Goal: Task Accomplishment & Management: Manage account settings

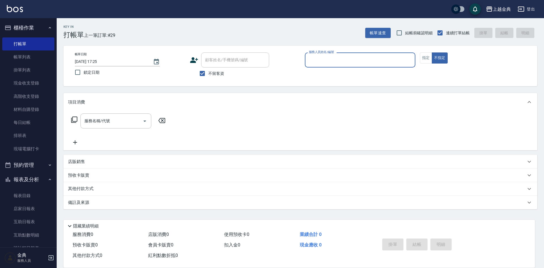
click at [376, 60] on input "服務人員姓名/編號" at bounding box center [360, 60] width 105 height 10
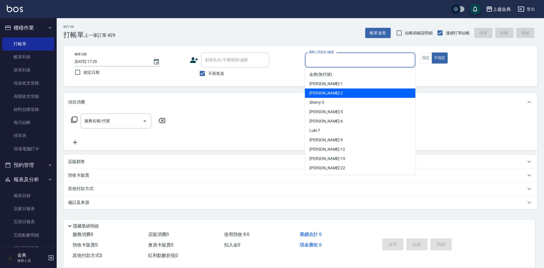
click at [349, 94] on div "Cindy -2" at bounding box center [360, 92] width 111 height 9
type input "Cindy-2"
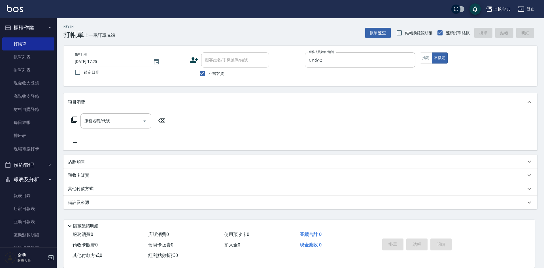
click at [77, 118] on icon at bounding box center [74, 119] width 7 height 7
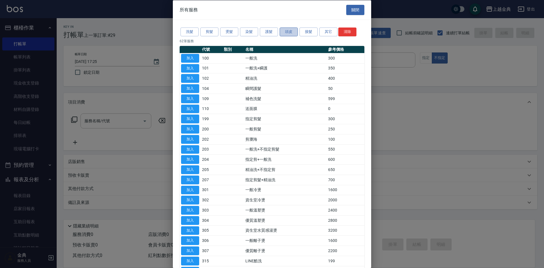
click at [290, 31] on button "頭皮" at bounding box center [289, 31] width 18 height 9
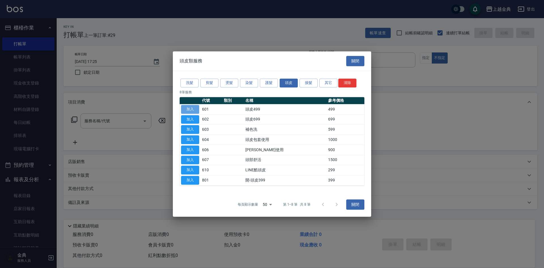
click at [189, 109] on button "加入" at bounding box center [190, 109] width 18 height 9
type input "頭皮499(601)"
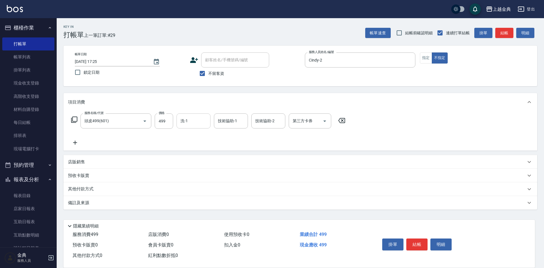
click at [200, 120] on input "洗-1" at bounding box center [193, 121] width 29 height 10
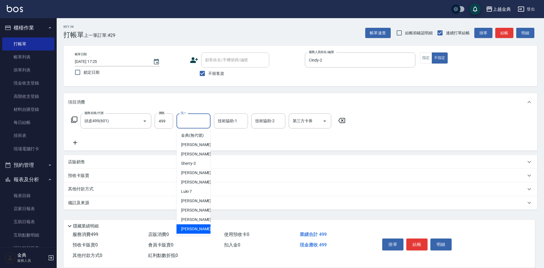
click at [196, 236] on div "店販消費 0" at bounding box center [184, 234] width 76 height 10
click at [201, 124] on input "洗-1" at bounding box center [193, 121] width 29 height 10
click at [188, 232] on span "[PERSON_NAME] -22" at bounding box center [199, 229] width 36 height 6
type input "[PERSON_NAME]-22"
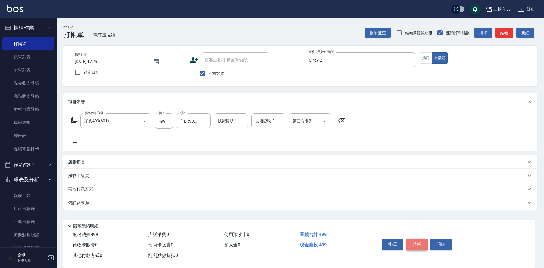
click at [420, 238] on button "結帳" at bounding box center [416, 244] width 21 height 12
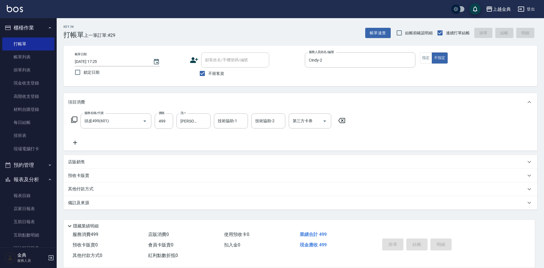
type input "[DATE] 18:14"
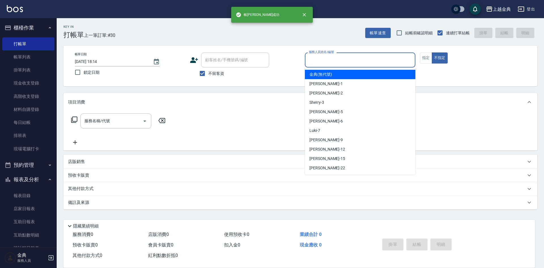
click at [393, 59] on input "服務人員姓名/編號" at bounding box center [360, 60] width 105 height 10
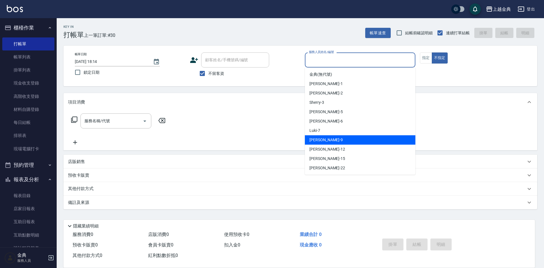
click at [349, 141] on div "[PERSON_NAME] -9" at bounding box center [360, 139] width 111 height 9
type input "[PERSON_NAME]-9"
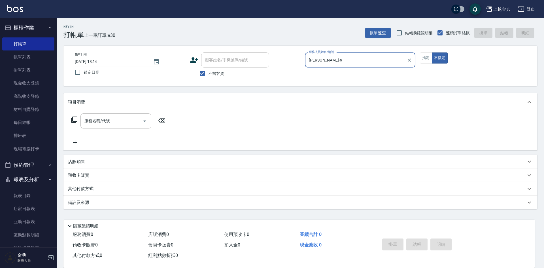
click at [75, 119] on icon at bounding box center [74, 119] width 7 height 7
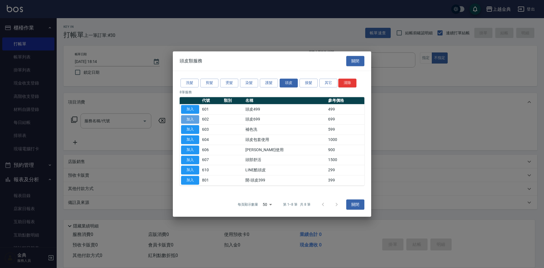
click at [189, 120] on button "加入" at bounding box center [190, 119] width 18 height 9
type input "頭皮699(602)"
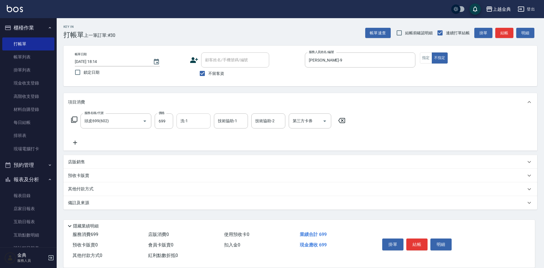
click at [185, 120] on input "洗-1" at bounding box center [193, 121] width 29 height 10
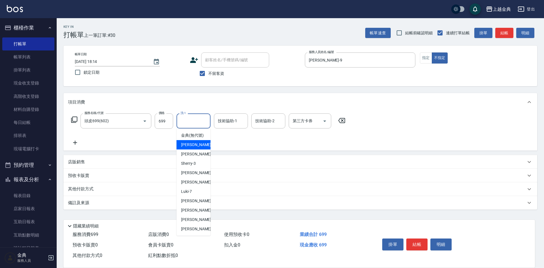
click at [197, 149] on div "Emma -1" at bounding box center [194, 144] width 34 height 9
type input "Emma-1"
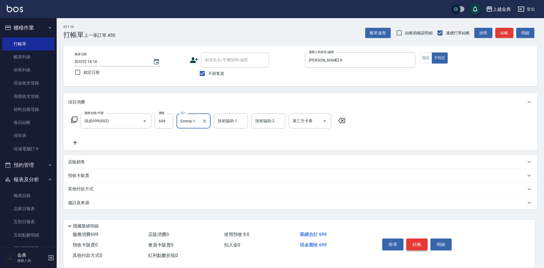
click at [412, 241] on button "結帳" at bounding box center [416, 244] width 21 height 12
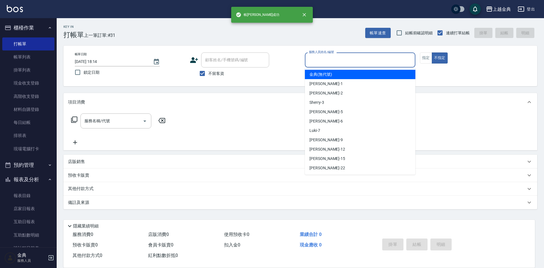
click at [379, 60] on input "服務人員姓名/編號" at bounding box center [360, 60] width 105 height 10
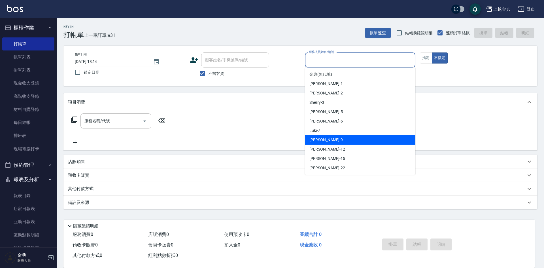
click at [347, 136] on div "[PERSON_NAME] -9" at bounding box center [360, 139] width 111 height 9
type input "[PERSON_NAME]-9"
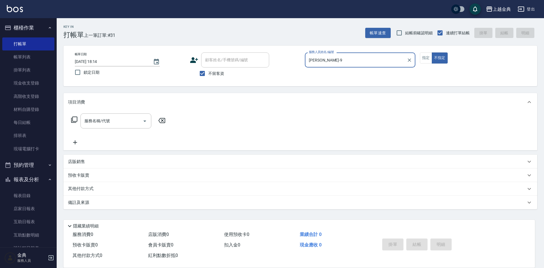
click at [74, 119] on icon at bounding box center [74, 119] width 7 height 7
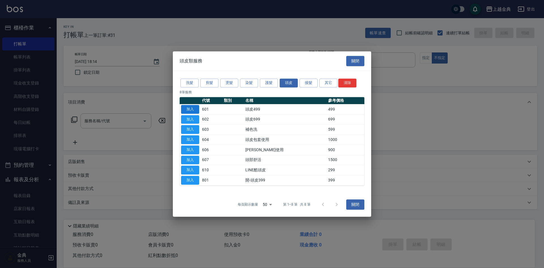
click at [190, 109] on button "加入" at bounding box center [190, 109] width 18 height 9
type input "頭皮499(601)"
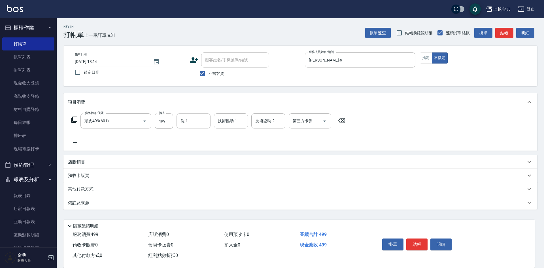
click at [193, 119] on input "洗-1" at bounding box center [193, 121] width 29 height 10
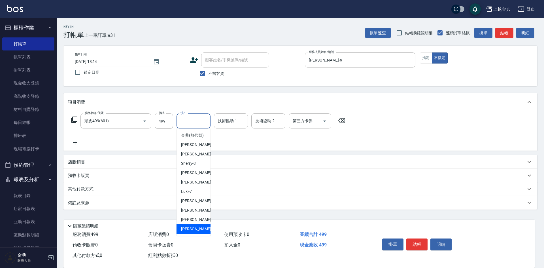
click at [194, 234] on div "[PERSON_NAME] -22" at bounding box center [194, 228] width 34 height 9
type input "[PERSON_NAME]-22"
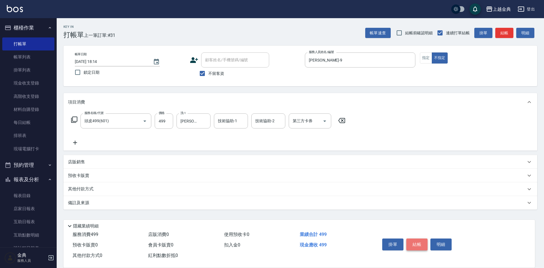
click at [419, 243] on button "結帳" at bounding box center [416, 244] width 21 height 12
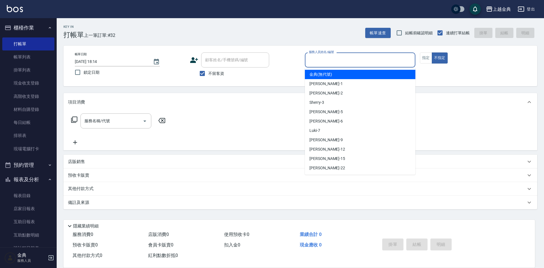
click at [346, 62] on input "服務人員姓名/編號" at bounding box center [360, 60] width 105 height 10
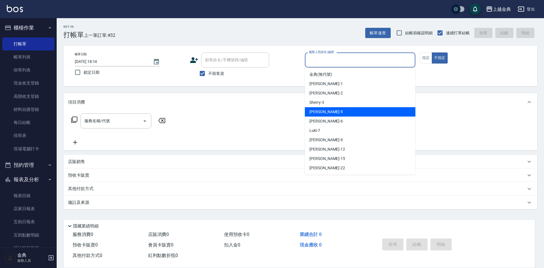
click at [342, 110] on div "[PERSON_NAME] -5" at bounding box center [360, 111] width 111 height 9
type input "[PERSON_NAME]-5"
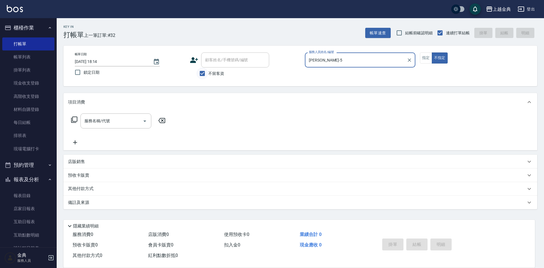
click at [203, 72] on input "不留客資" at bounding box center [202, 73] width 12 height 12
checkbox input "false"
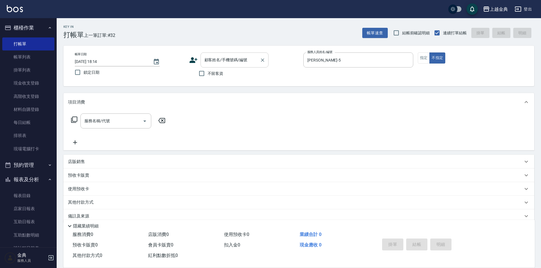
click at [219, 56] on input "顧客姓名/手機號碼/編號" at bounding box center [230, 60] width 54 height 10
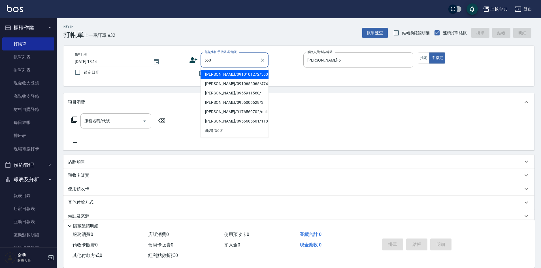
click at [251, 75] on li "[PERSON_NAME]/0910101272/560" at bounding box center [235, 74] width 68 height 9
type input "[PERSON_NAME]/0910101272/560"
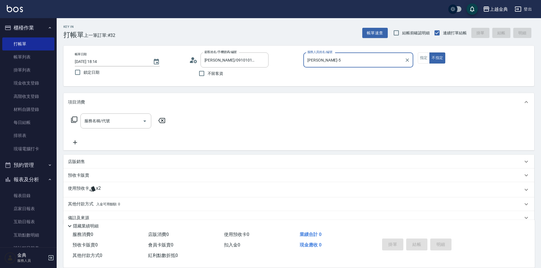
click at [104, 187] on div "使用預收卡 x2" at bounding box center [295, 189] width 455 height 9
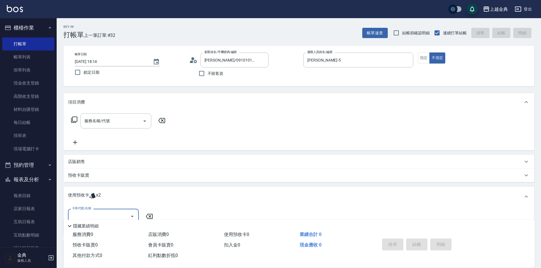
scroll to position [53, 0]
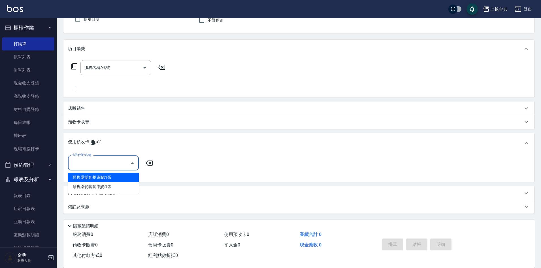
click at [105, 164] on input "卡券代號/名稱" at bounding box center [99, 163] width 57 height 10
click at [118, 173] on div "預售燙髮套餐 剩餘1張" at bounding box center [103, 177] width 71 height 9
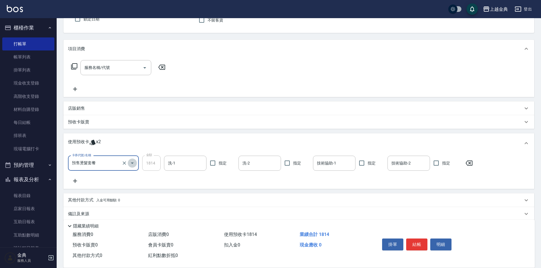
click at [133, 164] on icon "Open" at bounding box center [132, 163] width 7 height 7
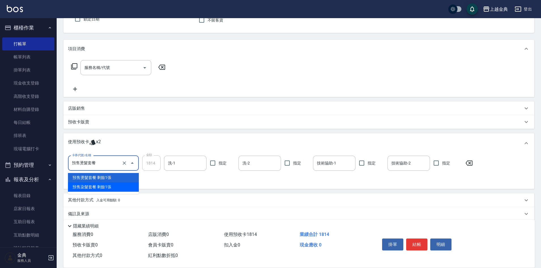
click at [116, 186] on div "預售染髮套餐 剩餘1張" at bounding box center [103, 186] width 71 height 9
type input "預售染髮套餐"
type input "3071"
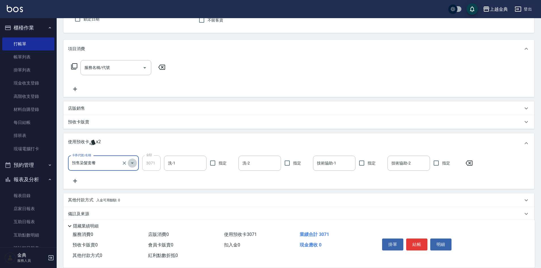
click at [131, 165] on icon "Open" at bounding box center [132, 163] width 7 height 7
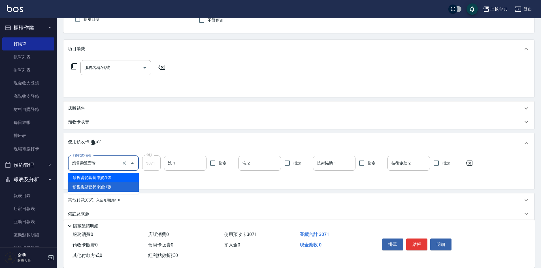
click at [111, 178] on div "預售燙髮套餐 剩餘1張" at bounding box center [103, 177] width 71 height 9
type input "預售燙髮套餐"
type input "1814"
click at [77, 180] on icon at bounding box center [75, 180] width 14 height 7
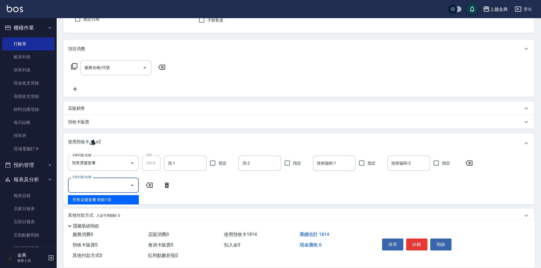
click at [107, 187] on input "卡券代號/名稱" at bounding box center [99, 185] width 57 height 10
click at [113, 199] on div "預售染髮套餐 剩餘1張" at bounding box center [103, 199] width 71 height 9
type input "預售染髮套餐"
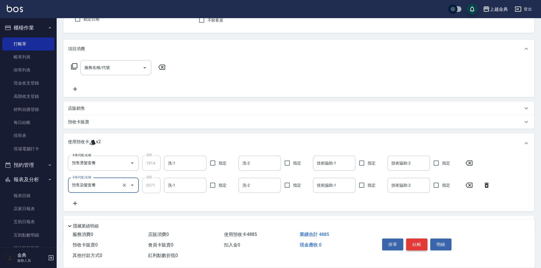
click at [419, 242] on button "結帳" at bounding box center [416, 244] width 21 height 12
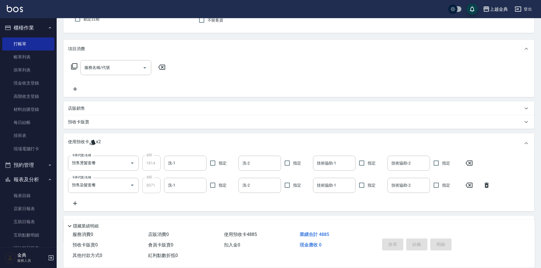
type input "[DATE] 18:16"
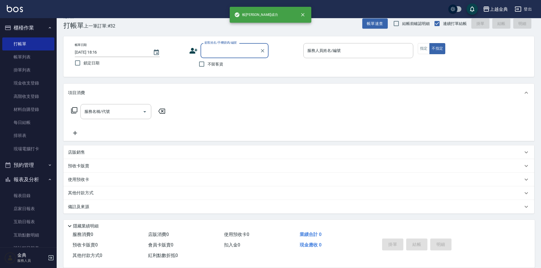
scroll to position [9, 0]
click at [341, 54] on input "服務人員姓名/編號" at bounding box center [358, 51] width 105 height 10
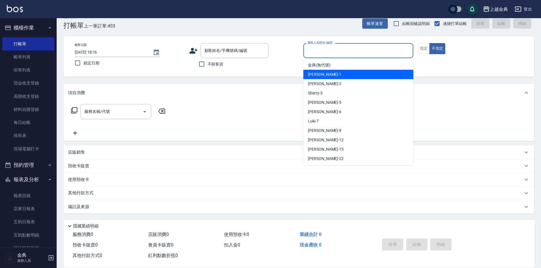
click at [337, 71] on div "Emma -1" at bounding box center [359, 74] width 110 height 9
type input "Emma-1"
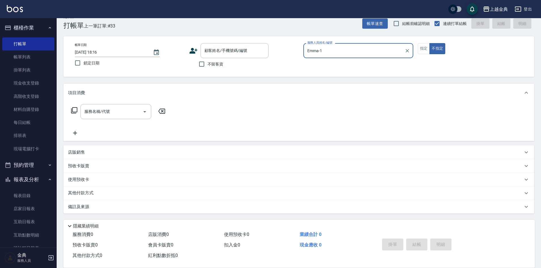
click at [73, 110] on icon at bounding box center [74, 110] width 6 height 6
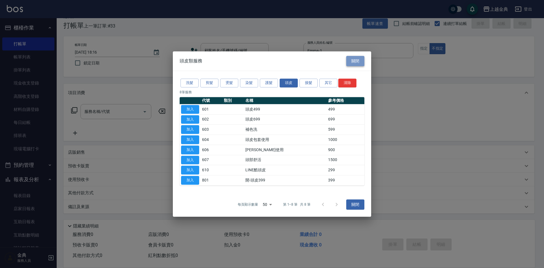
click at [353, 60] on button "關閉" at bounding box center [355, 61] width 18 height 10
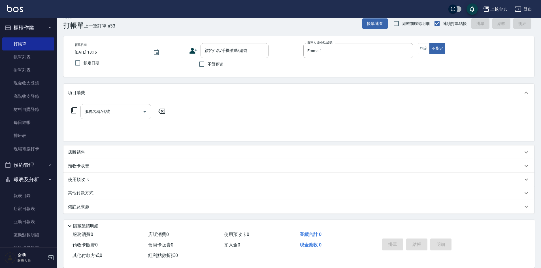
click at [148, 113] on icon "Open" at bounding box center [144, 111] width 7 height 7
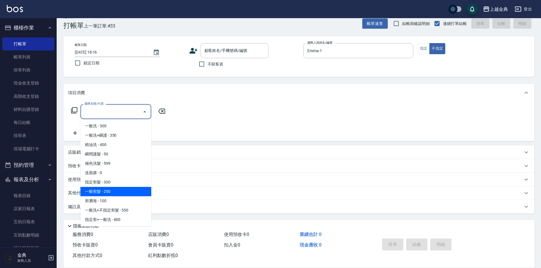
scroll to position [28, 0]
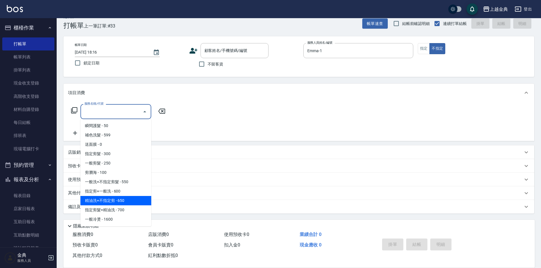
click at [127, 200] on span "精油洗+不指定剪 - 650" at bounding box center [115, 200] width 71 height 9
type input "精油洗+不指定剪(205)"
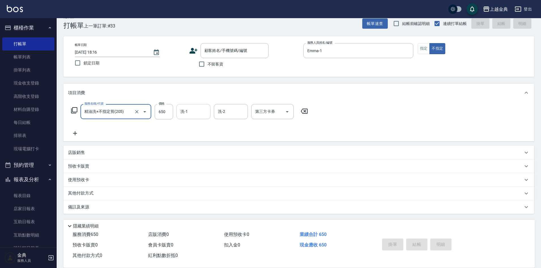
click at [192, 112] on input "洗-1" at bounding box center [193, 112] width 29 height 10
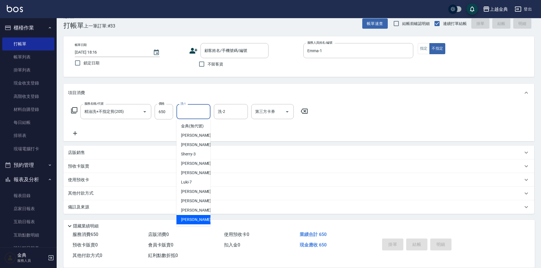
click at [193, 223] on div "[PERSON_NAME] -22" at bounding box center [194, 219] width 34 height 9
type input "[PERSON_NAME]-22"
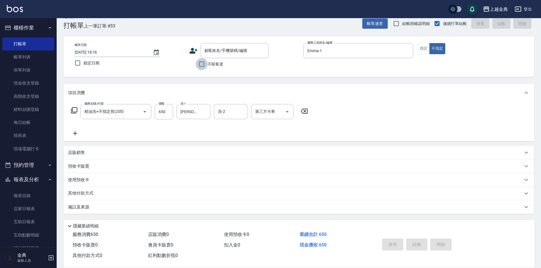
click at [202, 64] on input "不留客資" at bounding box center [202, 64] width 12 height 12
checkbox input "true"
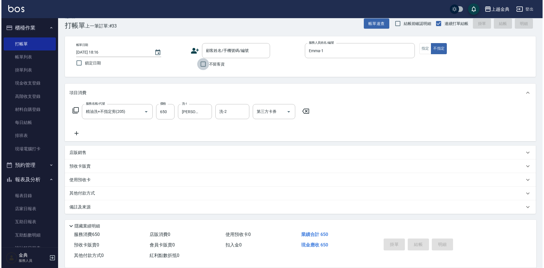
scroll to position [0, 0]
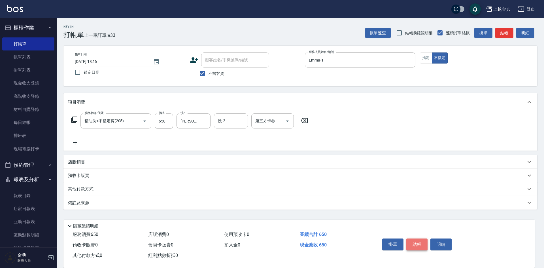
click at [413, 242] on button "結帳" at bounding box center [416, 244] width 21 height 12
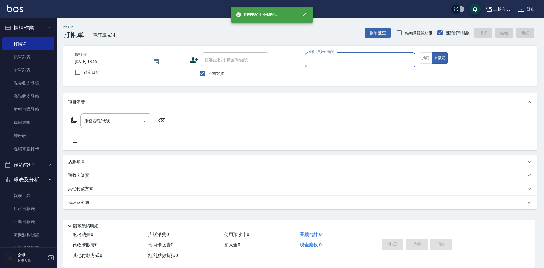
click at [362, 57] on input "服務人員姓名/編號" at bounding box center [360, 60] width 105 height 10
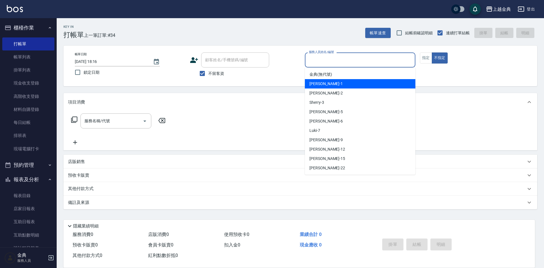
click at [351, 81] on div "Emma -1" at bounding box center [360, 83] width 111 height 9
type input "Emma-1"
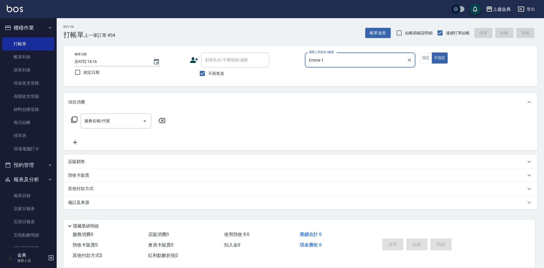
click at [73, 120] on icon at bounding box center [74, 119] width 6 height 6
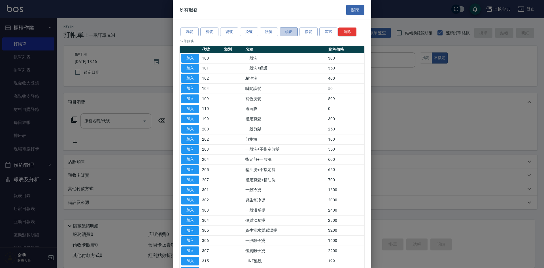
click at [291, 29] on button "頭皮" at bounding box center [289, 31] width 18 height 9
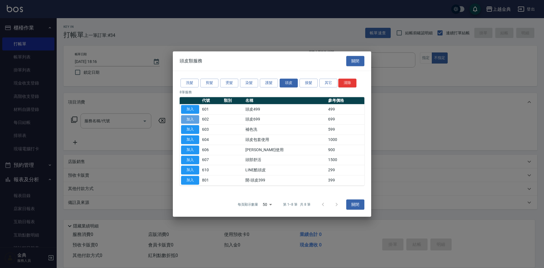
click at [190, 118] on button "加入" at bounding box center [190, 119] width 18 height 9
type input "頭皮699(602)"
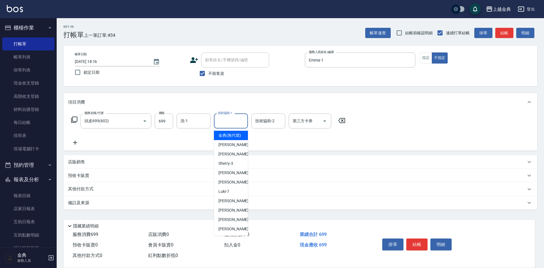
click at [225, 120] on input "技術協助-1" at bounding box center [231, 121] width 29 height 10
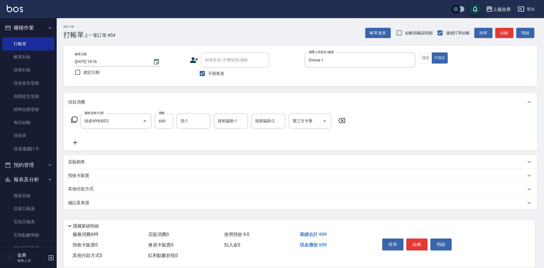
click at [164, 160] on div "店販銷售" at bounding box center [297, 162] width 458 height 6
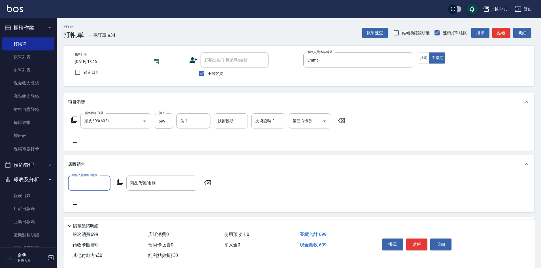
click at [371, 151] on div "項目消費 服務名稱/代號 頭皮699(602) 服務名稱/代號 價格 699 價格 洗-1 洗-1 技術協助-1 技術協助-1 技術協助-2 技術協助-2 第…" at bounding box center [298, 175] width 471 height 165
click at [285, 191] on div "服務人員姓名/編號 服務人員姓名/編號 商品代號/名稱 商品代號/名稱" at bounding box center [299, 191] width 462 height 32
click at [209, 181] on icon at bounding box center [207, 182] width 7 height 5
click at [416, 242] on button "結帳" at bounding box center [416, 244] width 21 height 12
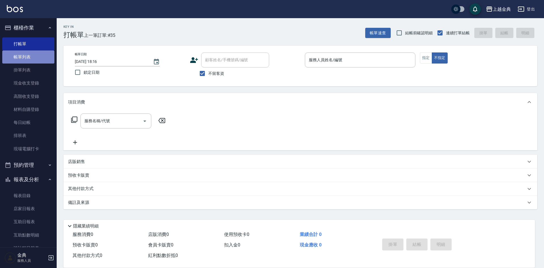
click at [38, 53] on link "帳單列表" at bounding box center [28, 56] width 52 height 13
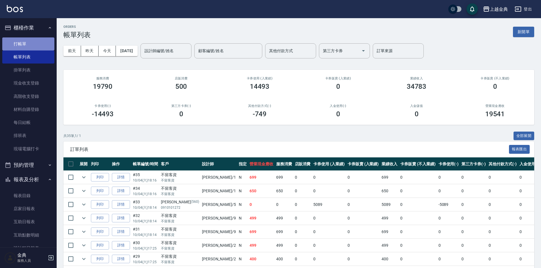
click at [29, 43] on link "打帳單" at bounding box center [28, 43] width 52 height 13
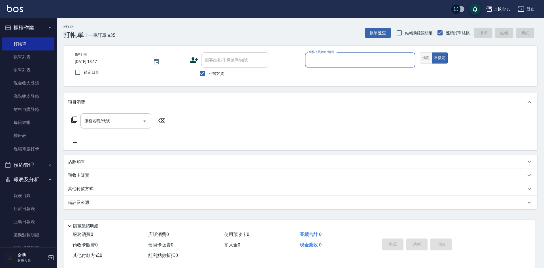
click at [423, 59] on button "指定" at bounding box center [426, 57] width 12 height 11
click at [371, 56] on input "服務人員姓名/編號" at bounding box center [360, 60] width 105 height 10
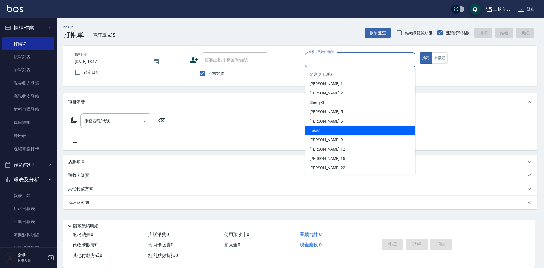
click at [334, 130] on div "Luki -7" at bounding box center [360, 130] width 111 height 9
type input "Luki-7"
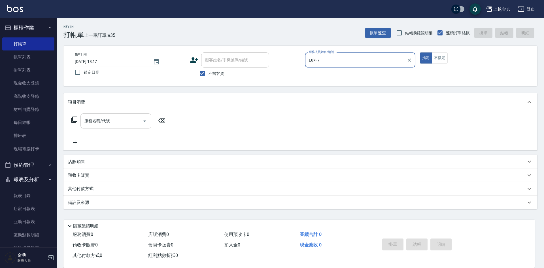
click at [145, 122] on icon "Open" at bounding box center [144, 121] width 7 height 7
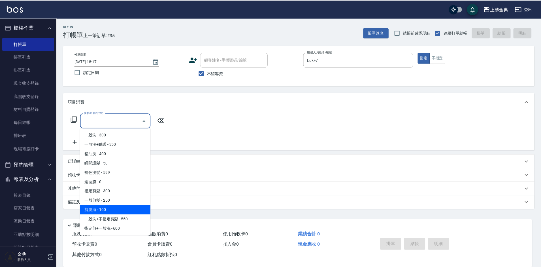
scroll to position [28, 0]
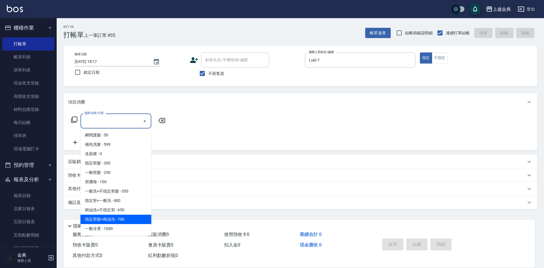
click at [129, 218] on span "指定剪髮+精油洗 - 700" at bounding box center [115, 219] width 71 height 9
type input "指定剪髮+精油洗(207)"
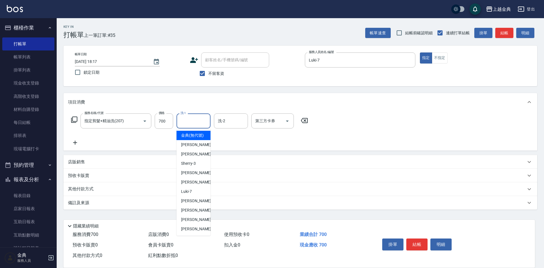
click at [188, 121] on input "洗-1" at bounding box center [193, 121] width 29 height 10
click at [192, 232] on span "[PERSON_NAME] -22" at bounding box center [199, 229] width 36 height 6
type input "[PERSON_NAME]-22"
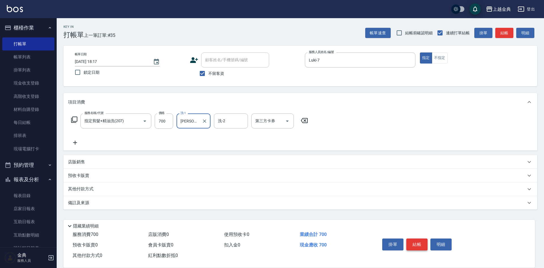
click at [417, 241] on button "結帳" at bounding box center [416, 244] width 21 height 12
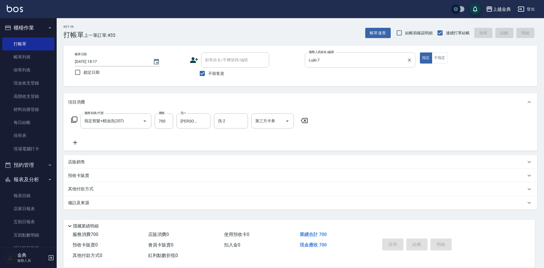
type input "[DATE] 18:36"
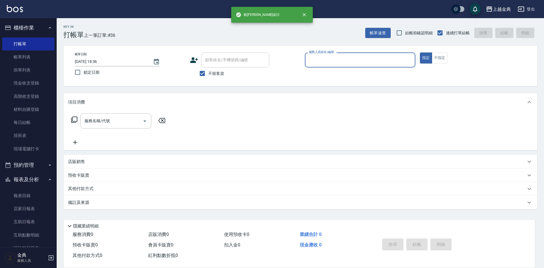
click at [367, 56] on input "服務人員姓名/編號" at bounding box center [360, 60] width 105 height 10
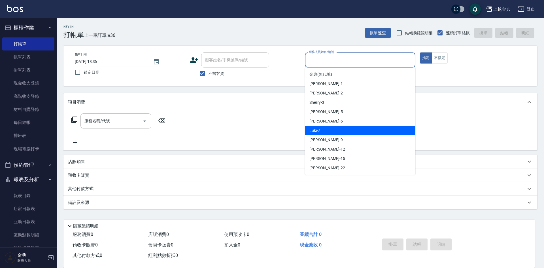
click at [351, 127] on div "Luki -7" at bounding box center [360, 130] width 111 height 9
type input "Luki-7"
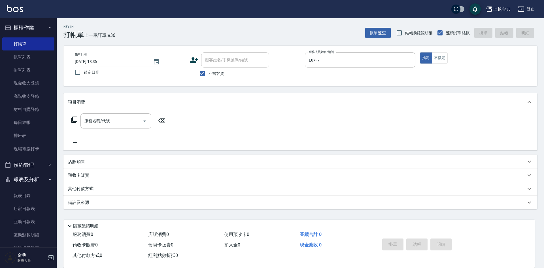
click at [75, 119] on icon at bounding box center [74, 119] width 7 height 7
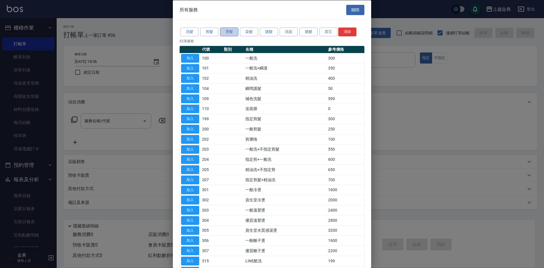
click at [224, 31] on button "燙髮" at bounding box center [229, 31] width 18 height 9
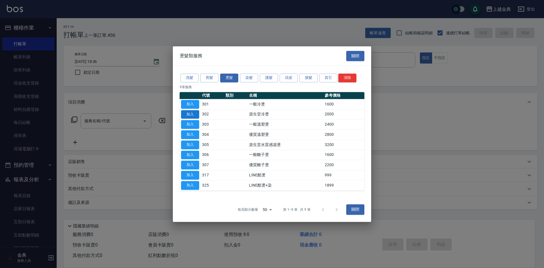
click at [195, 115] on button "加入" at bounding box center [190, 114] width 18 height 9
type input "資生堂冷燙(302)"
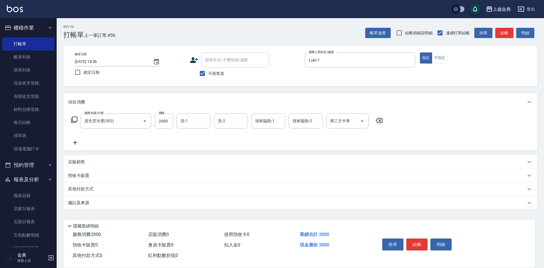
click at [73, 118] on icon at bounding box center [74, 119] width 7 height 7
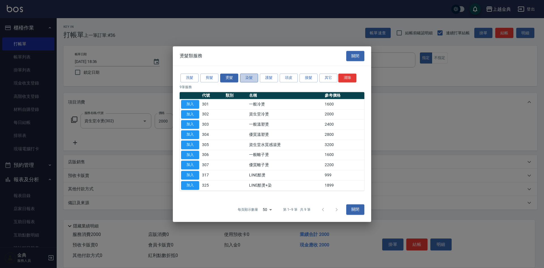
click at [247, 79] on button "染髮" at bounding box center [249, 77] width 18 height 9
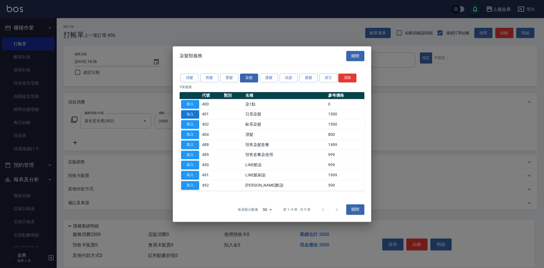
click at [188, 113] on button "加入" at bounding box center [190, 114] width 18 height 9
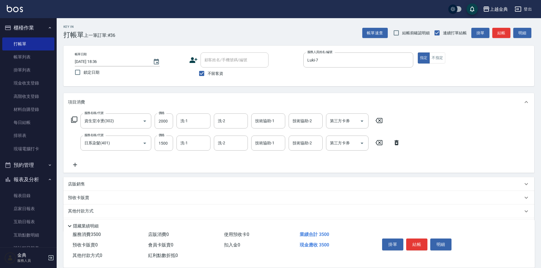
click at [73, 120] on icon at bounding box center [74, 119] width 7 height 7
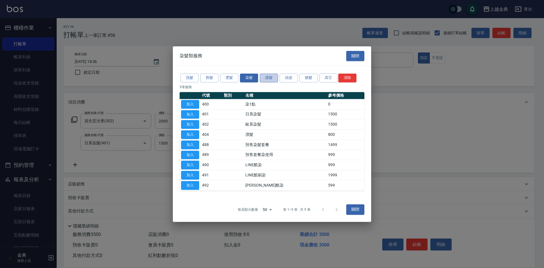
click at [275, 78] on button "護髮" at bounding box center [269, 77] width 18 height 9
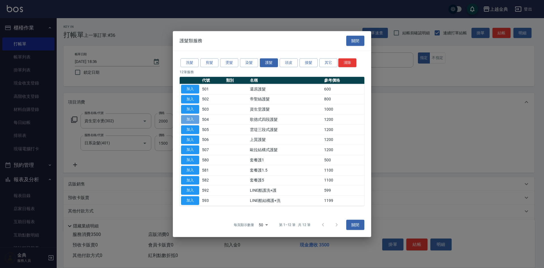
click at [185, 119] on button "加入" at bounding box center [190, 119] width 18 height 9
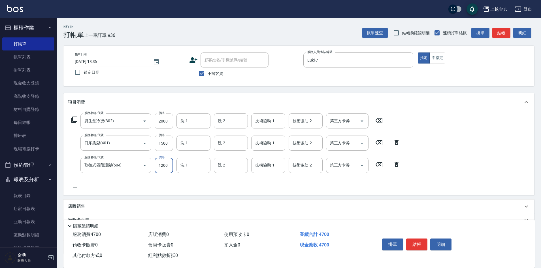
click at [171, 119] on input "2000" at bounding box center [164, 120] width 18 height 15
click at [167, 119] on input "2000" at bounding box center [164, 120] width 18 height 15
type input "1600"
click at [167, 142] on input "1500" at bounding box center [164, 142] width 18 height 15
type input "2300"
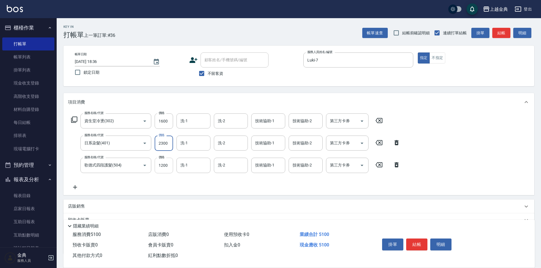
click at [169, 165] on input "1200" at bounding box center [164, 165] width 18 height 15
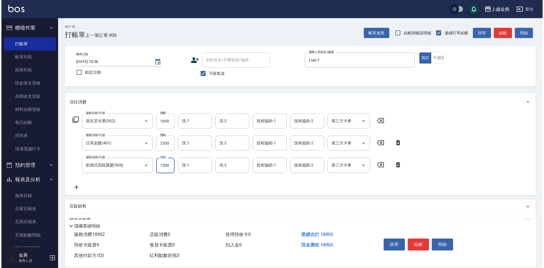
scroll to position [0, 0]
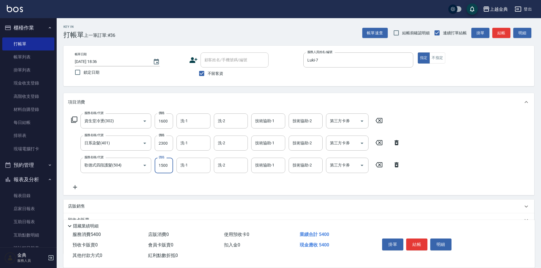
type input "1500"
click at [397, 162] on icon at bounding box center [397, 164] width 4 height 5
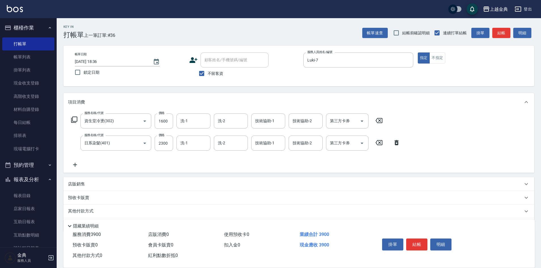
click at [73, 120] on icon at bounding box center [74, 119] width 7 height 7
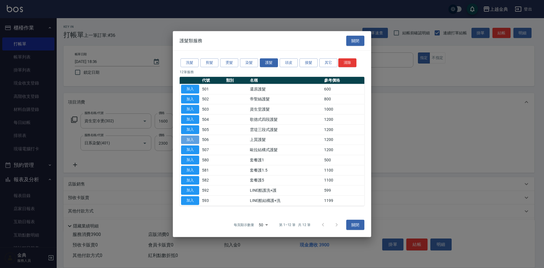
click at [195, 138] on button "加入" at bounding box center [190, 139] width 18 height 9
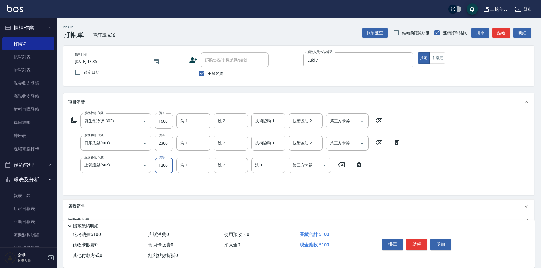
click at [170, 163] on input "1200" at bounding box center [164, 165] width 18 height 15
type input "1500"
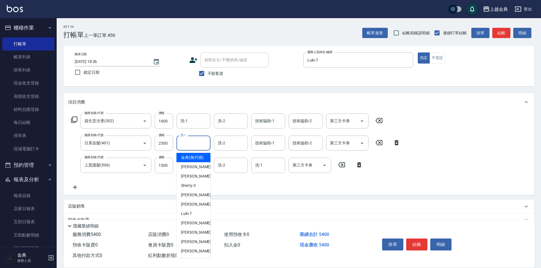
click at [199, 146] on input "洗-1" at bounding box center [193, 143] width 29 height 10
click at [192, 254] on span "[PERSON_NAME] -22" at bounding box center [199, 251] width 36 height 6
type input "[PERSON_NAME]-22"
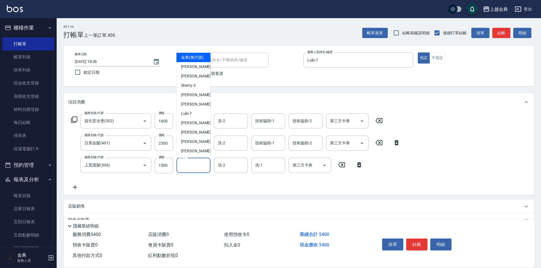
click at [198, 164] on input "洗-1" at bounding box center [193, 165] width 29 height 10
click at [195, 156] on div "[PERSON_NAME] -22" at bounding box center [194, 150] width 34 height 9
type input "[PERSON_NAME]-22"
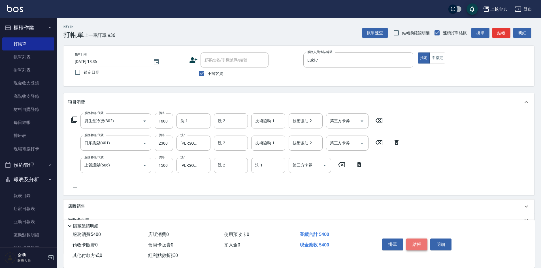
click at [418, 241] on button "結帳" at bounding box center [416, 244] width 21 height 12
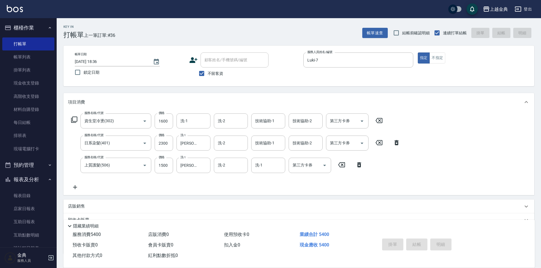
type input "[DATE] 18:42"
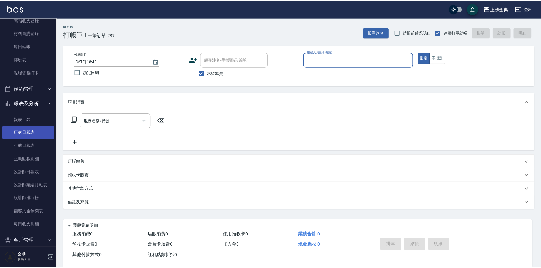
scroll to position [98, 0]
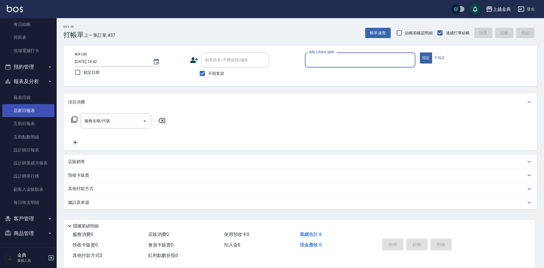
click at [32, 112] on link "店家日報表" at bounding box center [28, 110] width 52 height 13
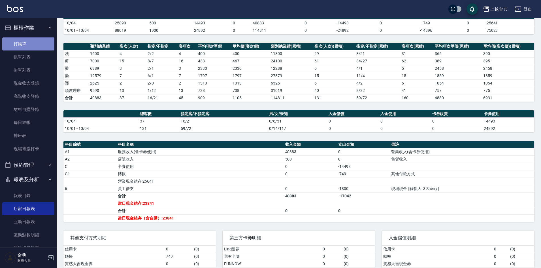
click at [35, 42] on link "打帳單" at bounding box center [28, 43] width 52 height 13
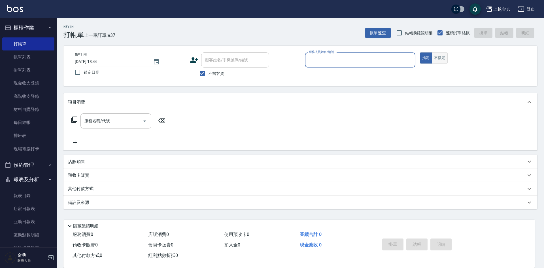
click at [436, 57] on button "不指定" at bounding box center [440, 57] width 16 height 11
click at [357, 58] on input "服務人員姓名/編號" at bounding box center [360, 60] width 105 height 10
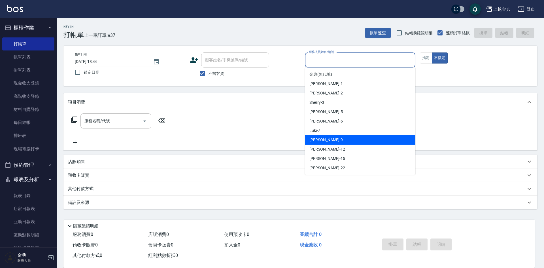
click at [342, 142] on div "[PERSON_NAME] -9" at bounding box center [360, 139] width 111 height 9
type input "[PERSON_NAME]-9"
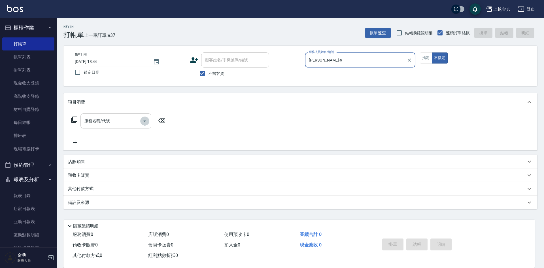
click at [146, 121] on icon "Open" at bounding box center [144, 121] width 7 height 7
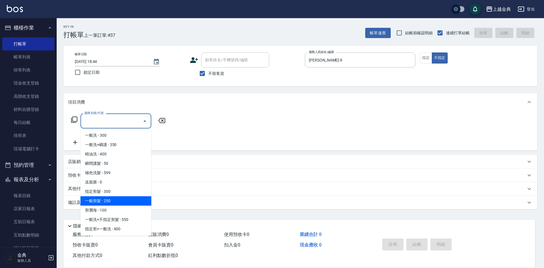
click at [127, 199] on span "一般剪髮 - 250" at bounding box center [115, 200] width 71 height 9
type input "一般剪髮(200)"
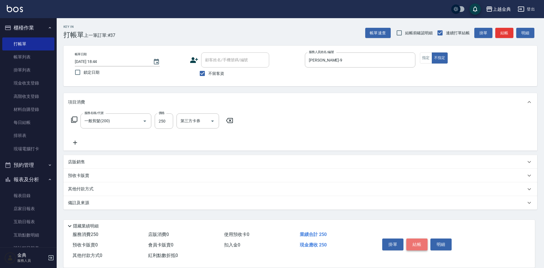
click at [420, 238] on button "結帳" at bounding box center [416, 244] width 21 height 12
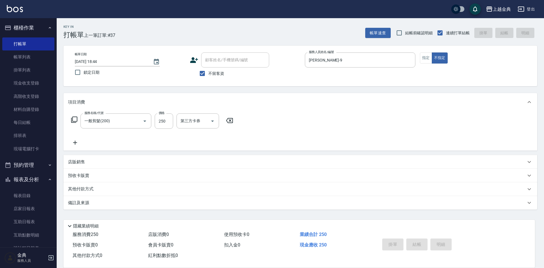
type input "[DATE] 18:45"
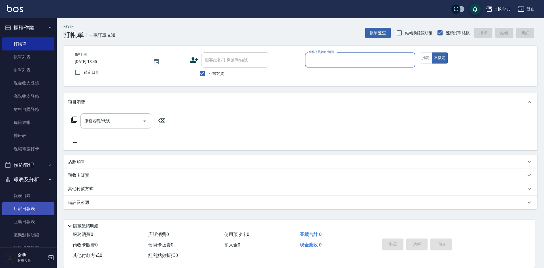
click at [37, 206] on link "店家日報表" at bounding box center [28, 208] width 52 height 13
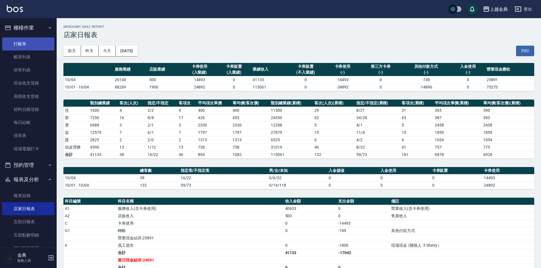
click at [28, 47] on link "打帳單" at bounding box center [28, 43] width 52 height 13
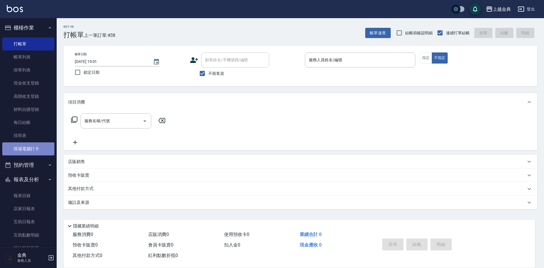
click at [29, 150] on link "現場電腦打卡" at bounding box center [28, 148] width 52 height 13
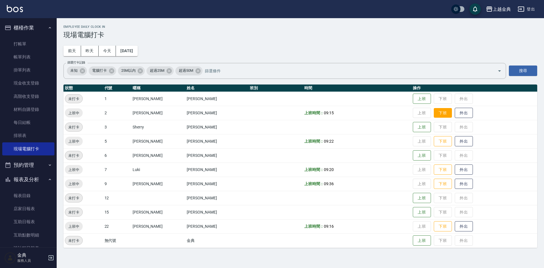
click at [434, 114] on button "下班" at bounding box center [443, 113] width 18 height 10
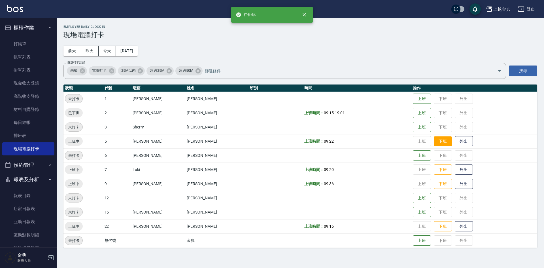
click at [434, 140] on button "下班" at bounding box center [443, 141] width 18 height 10
click at [434, 170] on button "下班" at bounding box center [443, 170] width 18 height 10
click at [434, 183] on button "下班" at bounding box center [443, 184] width 18 height 10
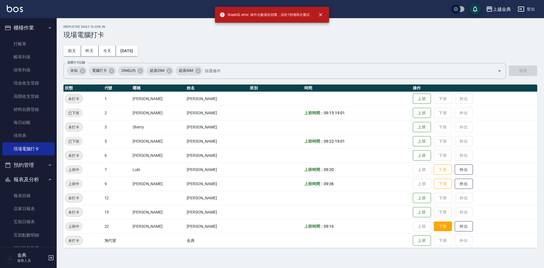
click at [434, 226] on button "下班" at bounding box center [443, 226] width 18 height 10
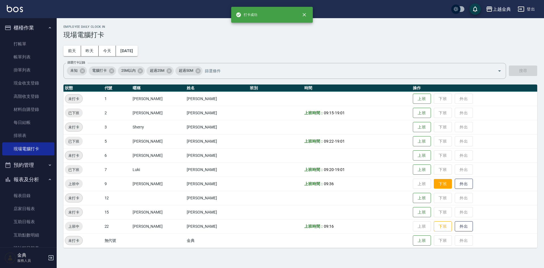
click at [434, 184] on button "下班" at bounding box center [443, 184] width 18 height 10
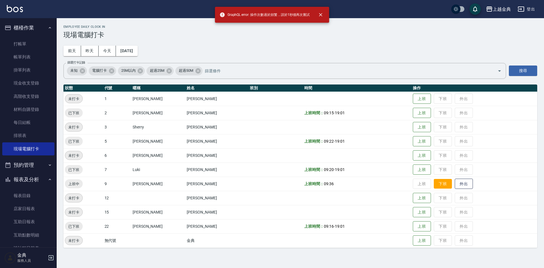
click at [434, 184] on button "下班" at bounding box center [443, 184] width 18 height 10
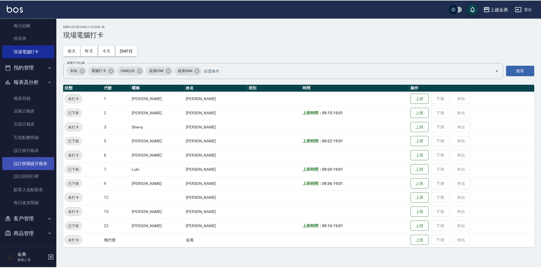
scroll to position [98, 0]
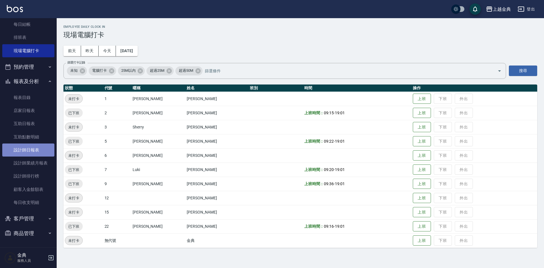
click at [36, 151] on link "設計師日報表" at bounding box center [28, 149] width 52 height 13
